Goal: Information Seeking & Learning: Find specific fact

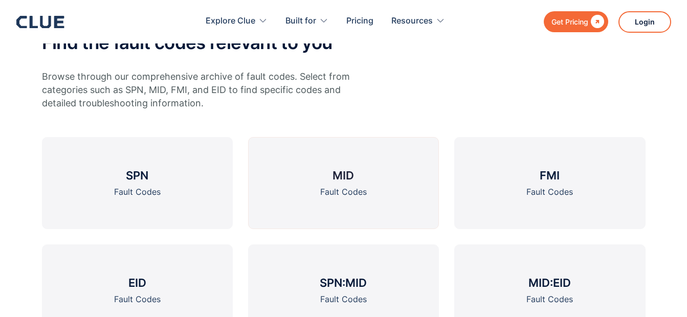
scroll to position [409, 0]
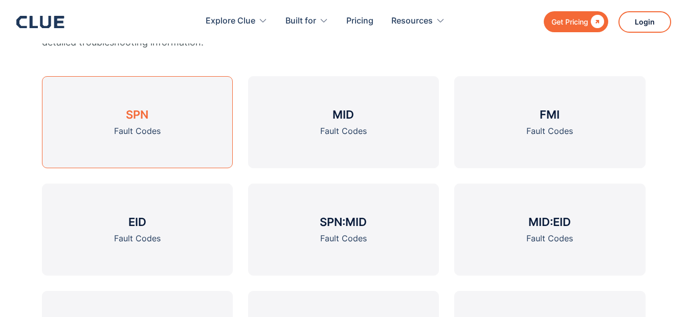
click at [137, 118] on h3 "SPN" at bounding box center [137, 114] width 23 height 15
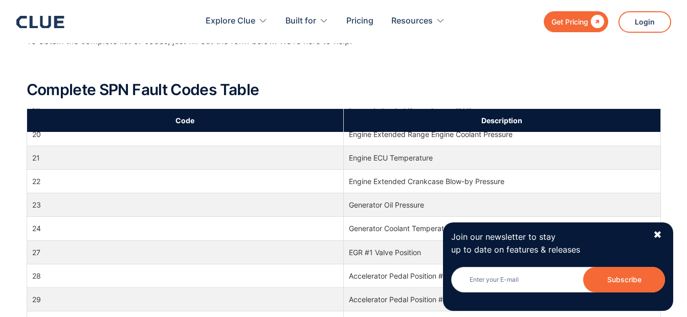
scroll to position [154, 0]
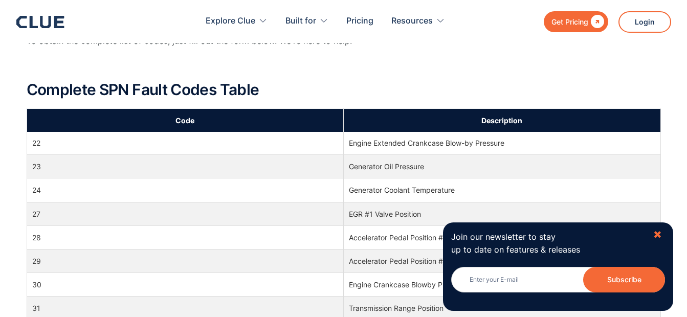
click at [659, 232] on div "✖" at bounding box center [658, 235] width 9 height 13
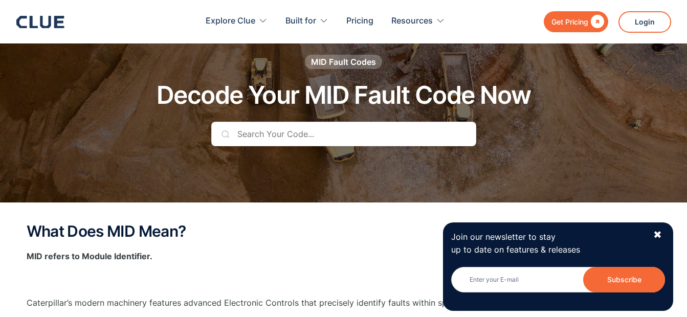
scroll to position [102, 0]
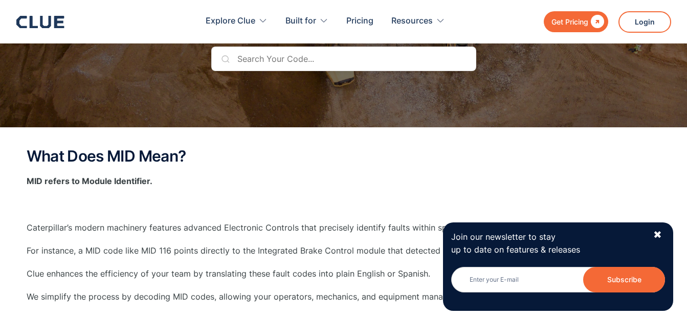
click at [246, 60] on input "text" at bounding box center [343, 59] width 265 height 25
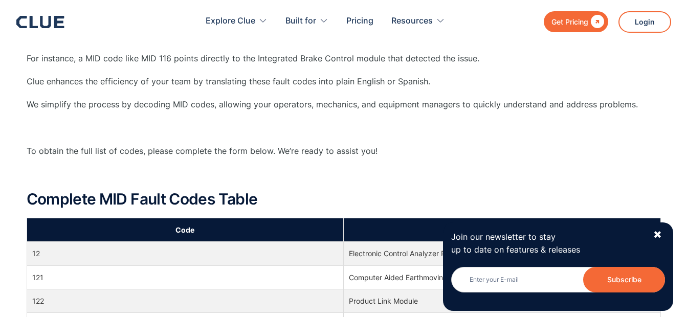
scroll to position [307, 0]
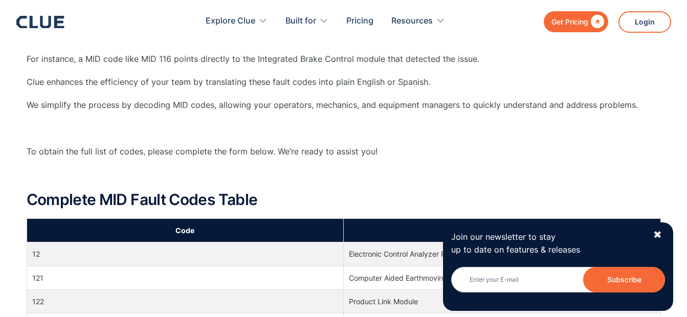
type input "12"
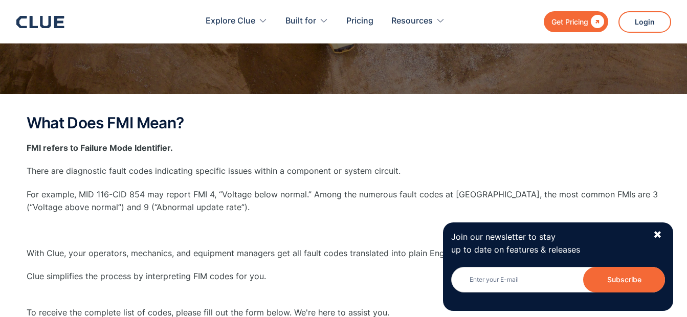
scroll to position [154, 0]
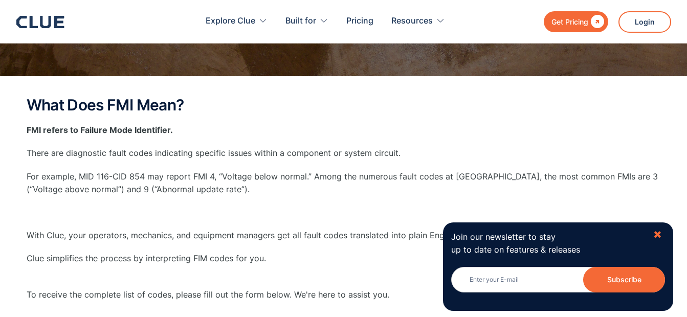
click at [655, 235] on div "✖" at bounding box center [658, 235] width 9 height 13
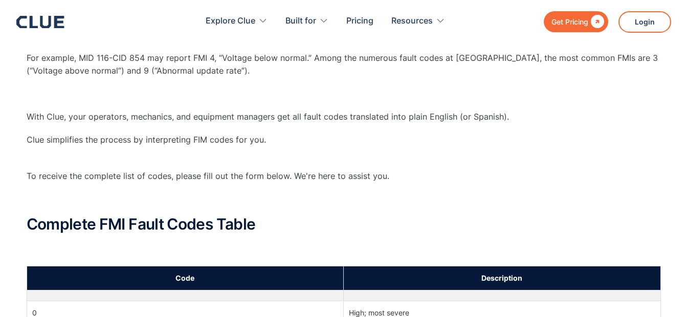
scroll to position [256, 0]
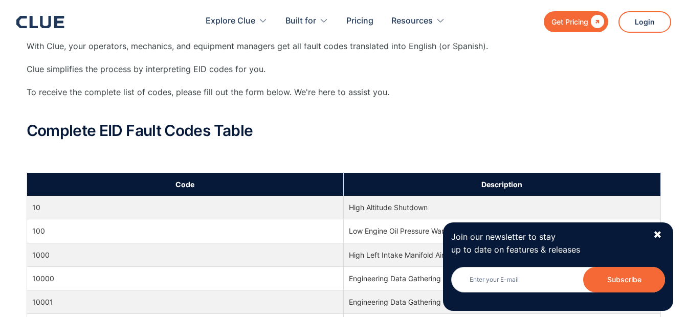
scroll to position [51, 0]
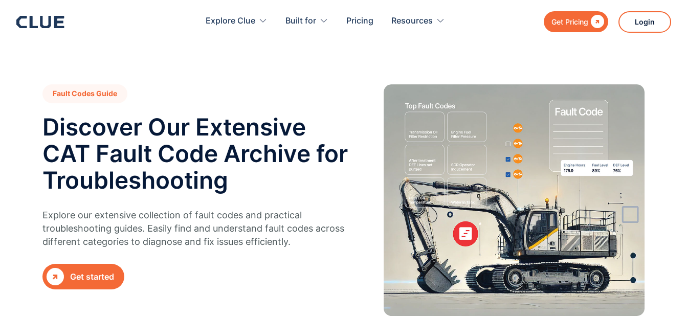
scroll to position [409, 0]
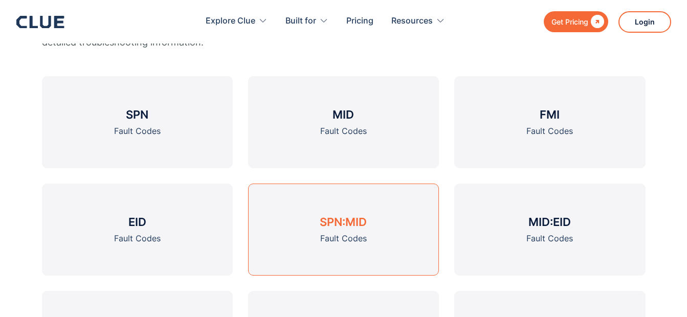
drag, startPoint x: 0, startPoint y: 0, endPoint x: 354, endPoint y: 226, distance: 419.6
click at [354, 226] on h3 "SPN:MID" at bounding box center [343, 221] width 47 height 15
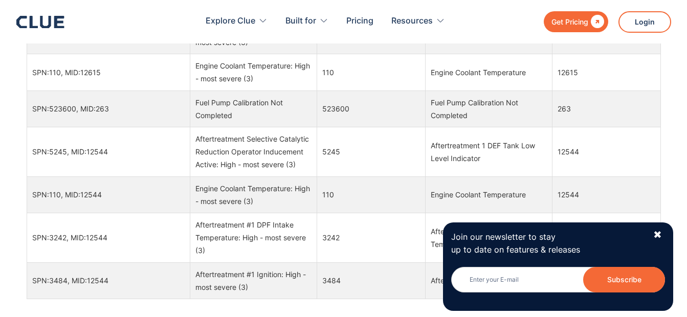
scroll to position [870, 0]
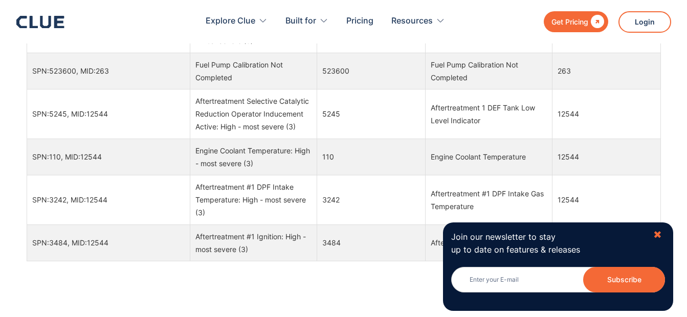
click at [659, 232] on div "✖" at bounding box center [658, 235] width 9 height 13
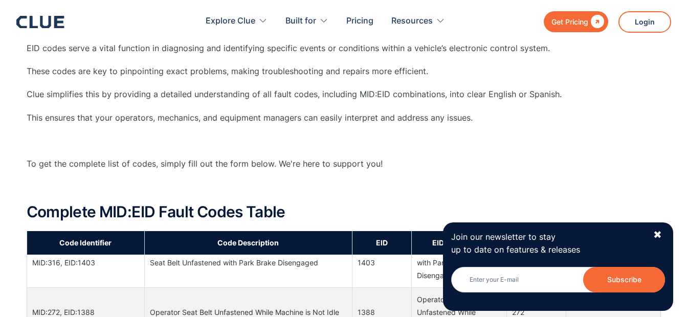
scroll to position [51, 0]
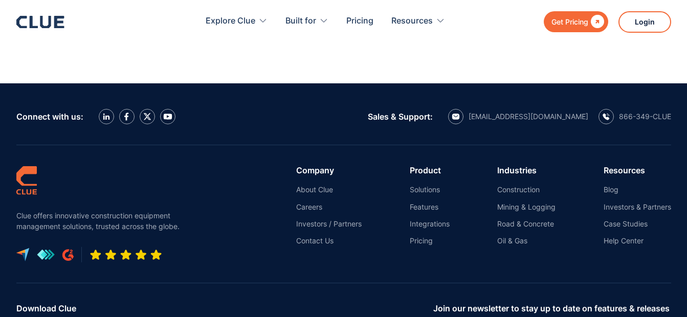
scroll to position [2559, 0]
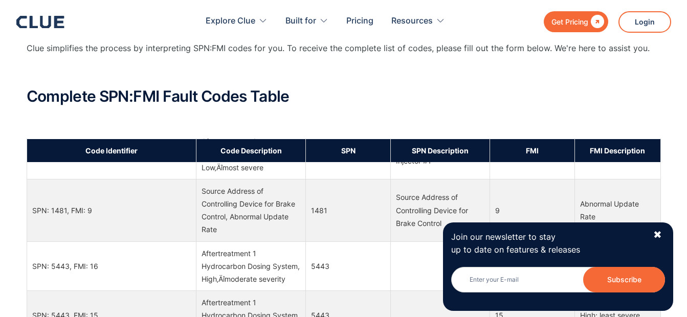
scroll to position [409, 0]
